Goal: Find specific page/section: Find specific page/section

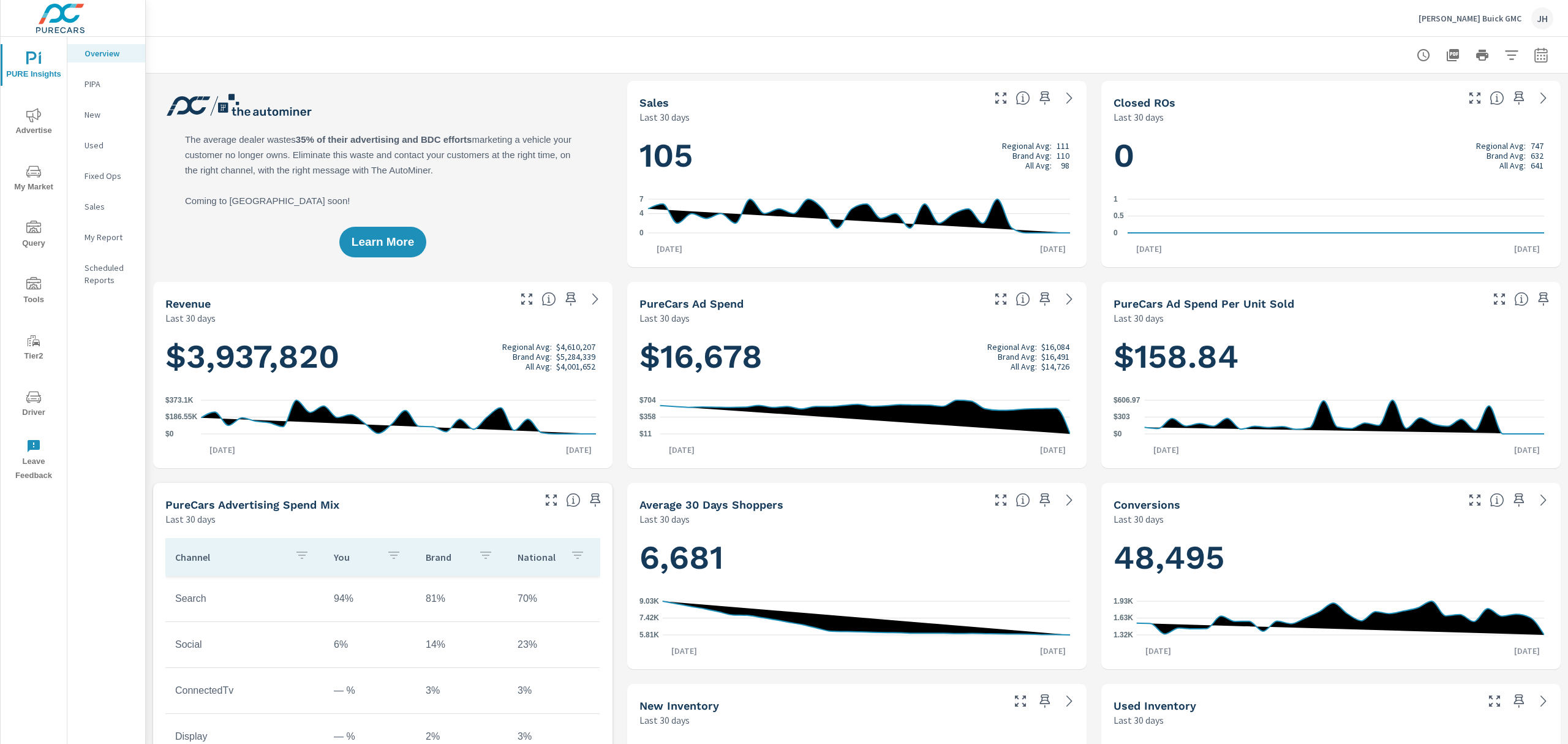
click at [31, 287] on icon "nav menu" at bounding box center [33, 284] width 14 height 15
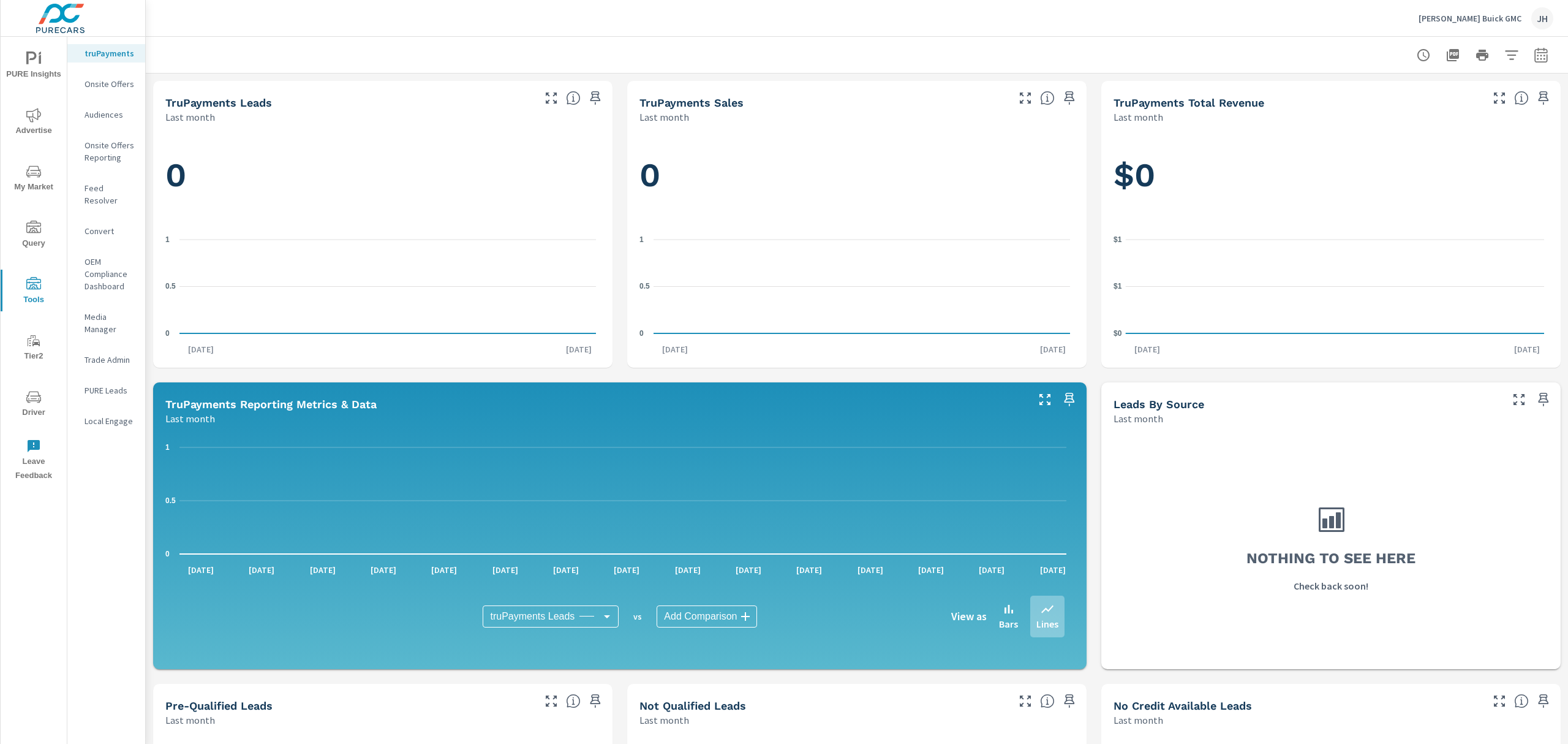
click at [96, 187] on p "Feed Resolver" at bounding box center [110, 194] width 51 height 25
